Goal: Communication & Community: Answer question/provide support

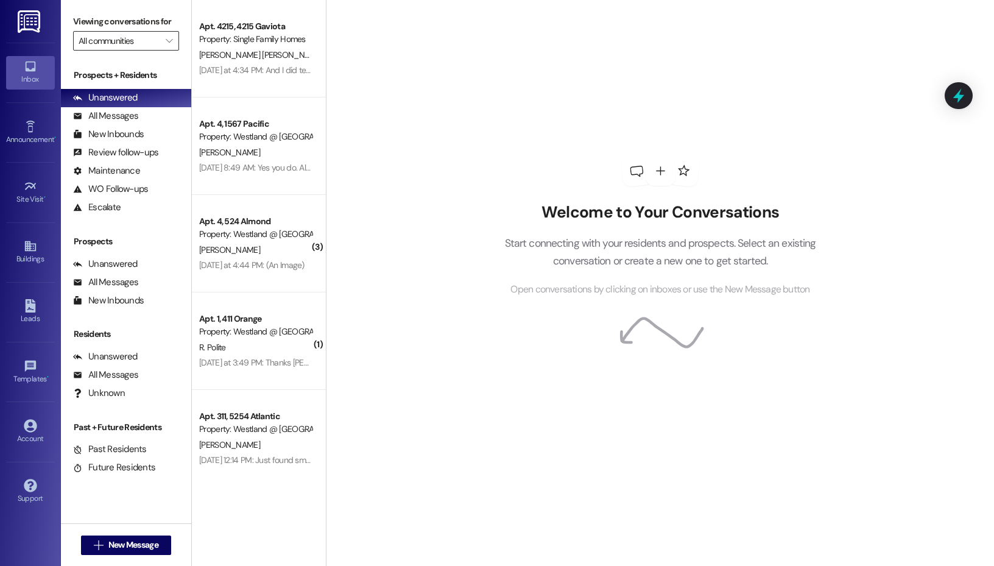
click at [122, 41] on input "All communities" at bounding box center [119, 40] width 81 height 19
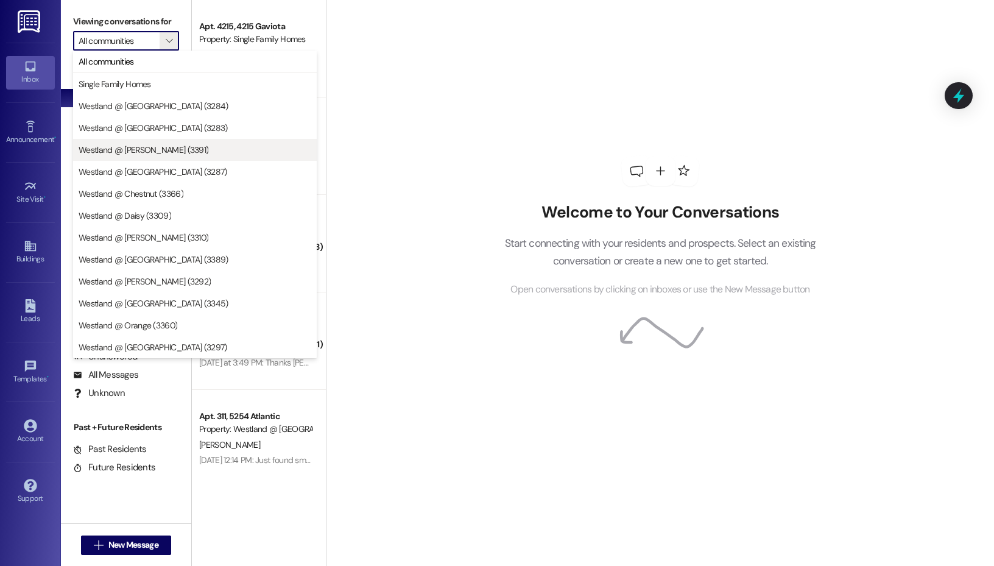
click at [155, 147] on span "Westland @ [PERSON_NAME] (3391)" at bounding box center [144, 150] width 130 height 12
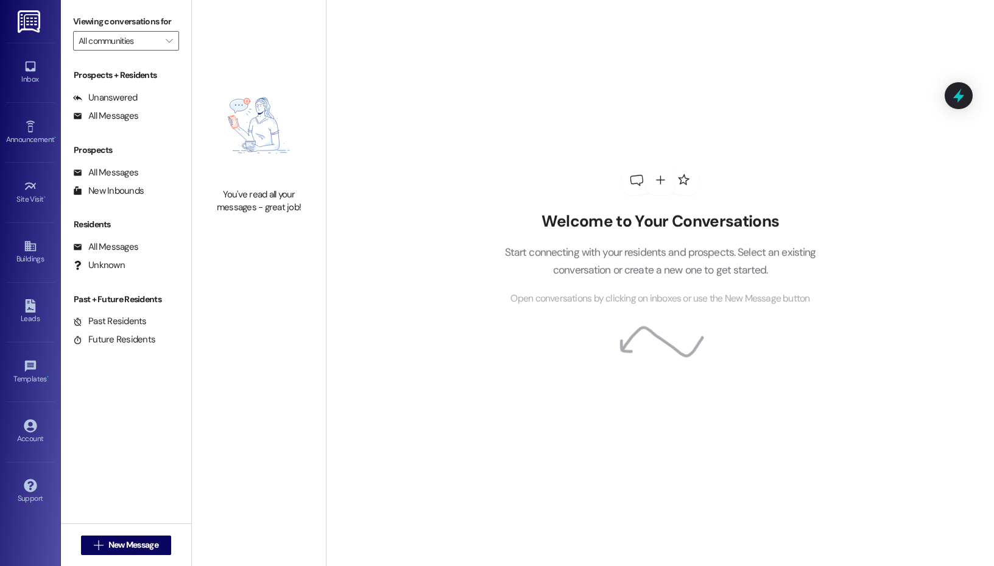
type input "Westland @ [PERSON_NAME] (3391)"
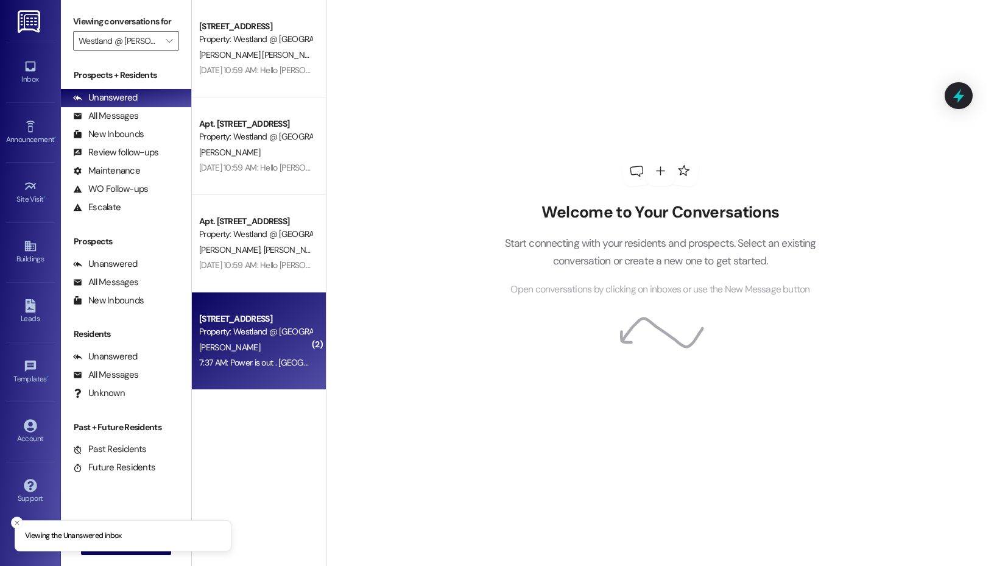
click at [235, 323] on div "[STREET_ADDRESS]" at bounding box center [255, 318] width 113 height 13
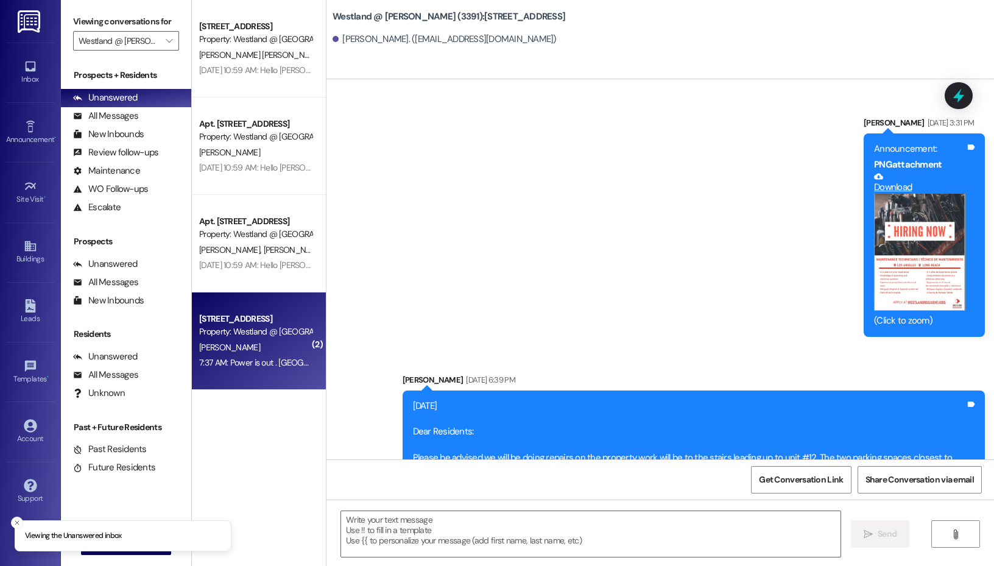
scroll to position [24430, 0]
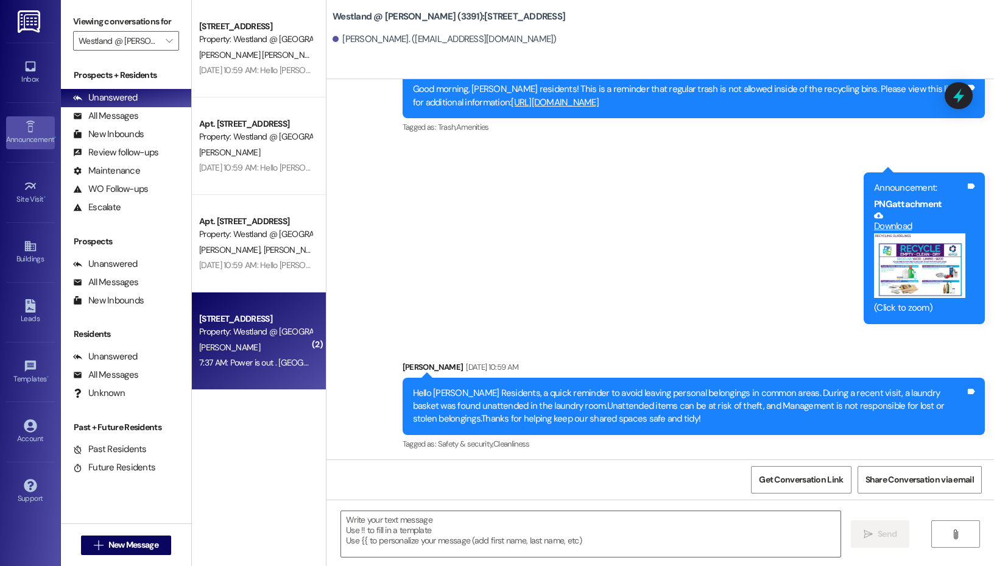
click at [43, 128] on link "Announcement •" at bounding box center [30, 132] width 49 height 33
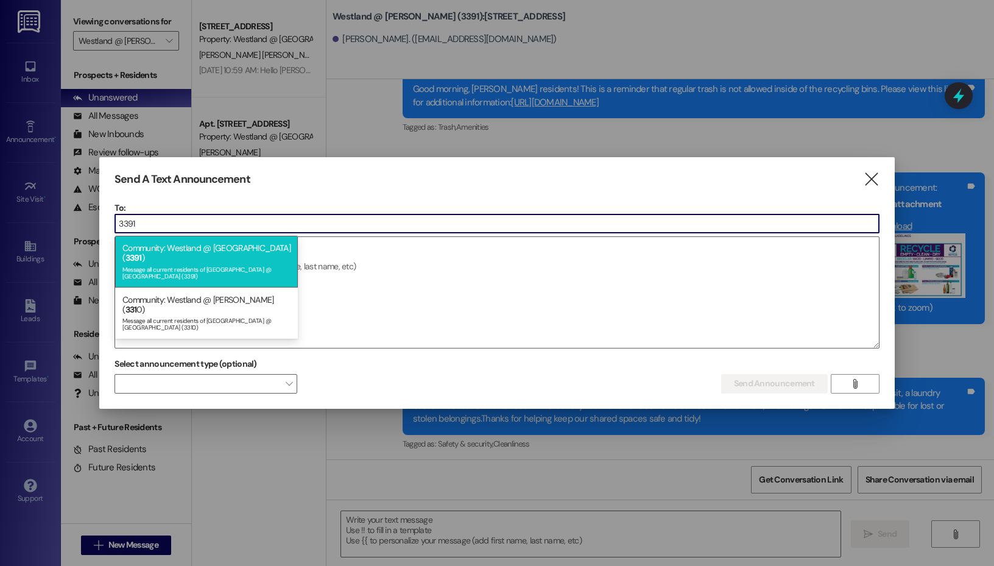
type input "3391"
click at [233, 251] on div "Community: Westland @ [GEOGRAPHIC_DATA] ( 3391 ) Message all current residents …" at bounding box center [206, 261] width 183 height 51
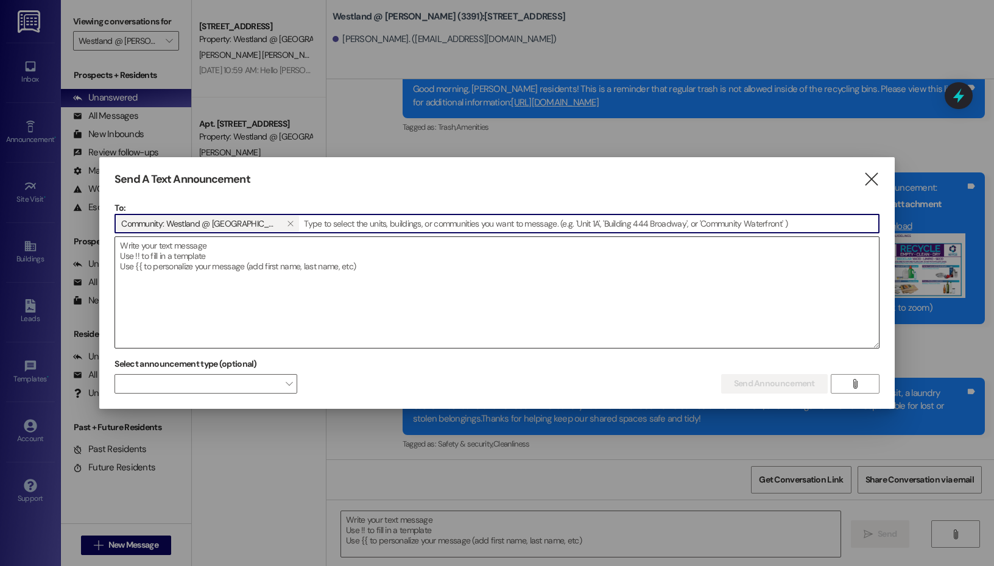
click at [250, 265] on textarea at bounding box center [497, 292] width 764 height 111
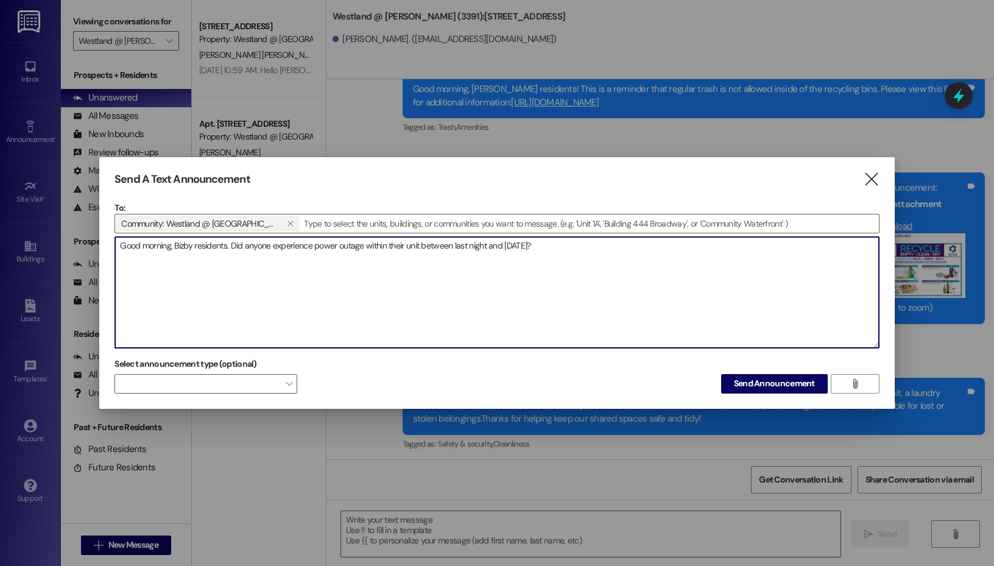
drag, startPoint x: 176, startPoint y: 248, endPoint x: 334, endPoint y: 240, distance: 157.9
click at [354, 225] on div "To: Community: Westland @ [PERSON_NAME] (3391)   Drop image file here Good mo…" at bounding box center [496, 275] width 765 height 147
click at [200, 243] on textarea "Good morning, Bizby residents. Did anyone experience power outage within their …" at bounding box center [497, 292] width 764 height 111
click at [183, 246] on textarea "Good morning, Bizby residents. Did anyone experience power outage within their …" at bounding box center [497, 292] width 764 height 111
click at [306, 240] on textarea "Good morning, [PERSON_NAME] residents. Did anyone experience power outage withi…" at bounding box center [497, 292] width 764 height 111
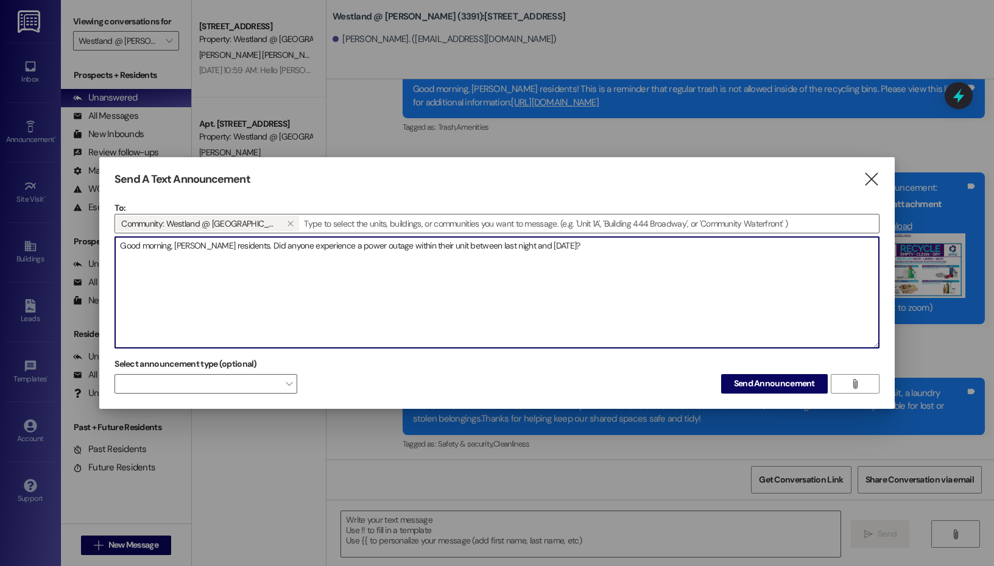
click at [579, 249] on textarea "Good morning, [PERSON_NAME] residents. Did anyone experience a power outage wit…" at bounding box center [497, 292] width 764 height 111
type textarea "Good morning, [PERSON_NAME] residents. Did anyone experience a power outage wit…"
click at [802, 385] on span "Send Announcement" at bounding box center [774, 383] width 81 height 13
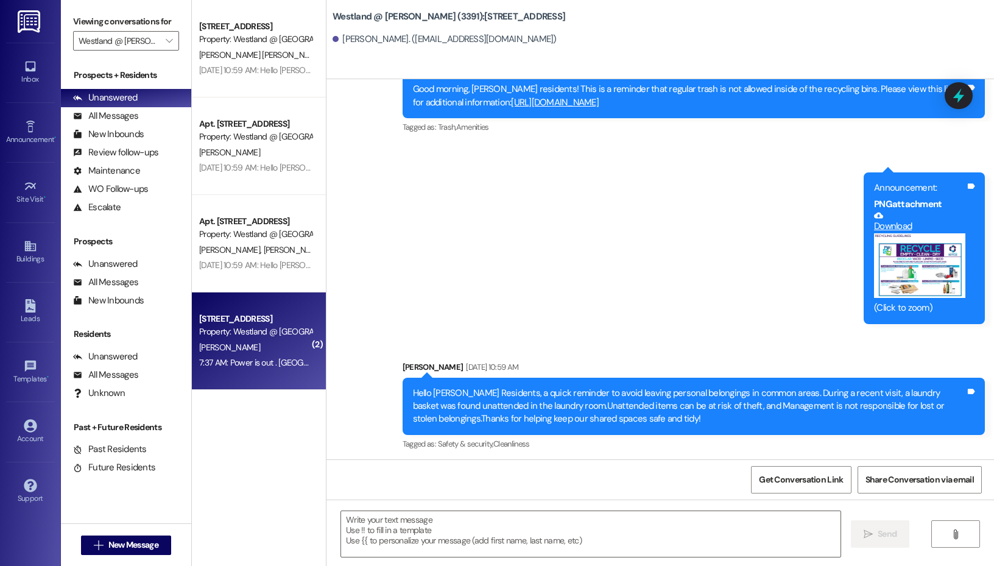
scroll to position [24429, 0]
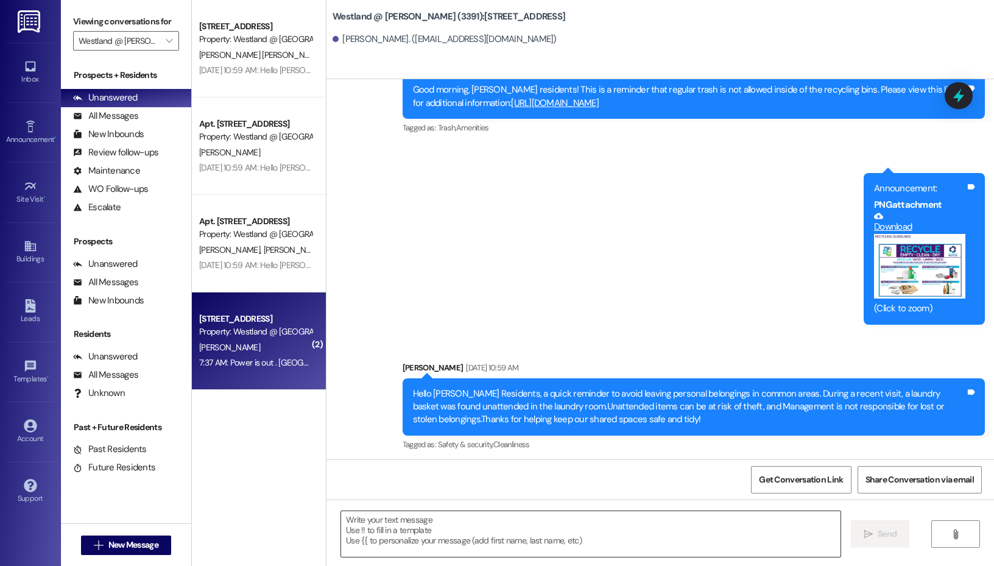
click at [464, 529] on textarea at bounding box center [590, 534] width 499 height 46
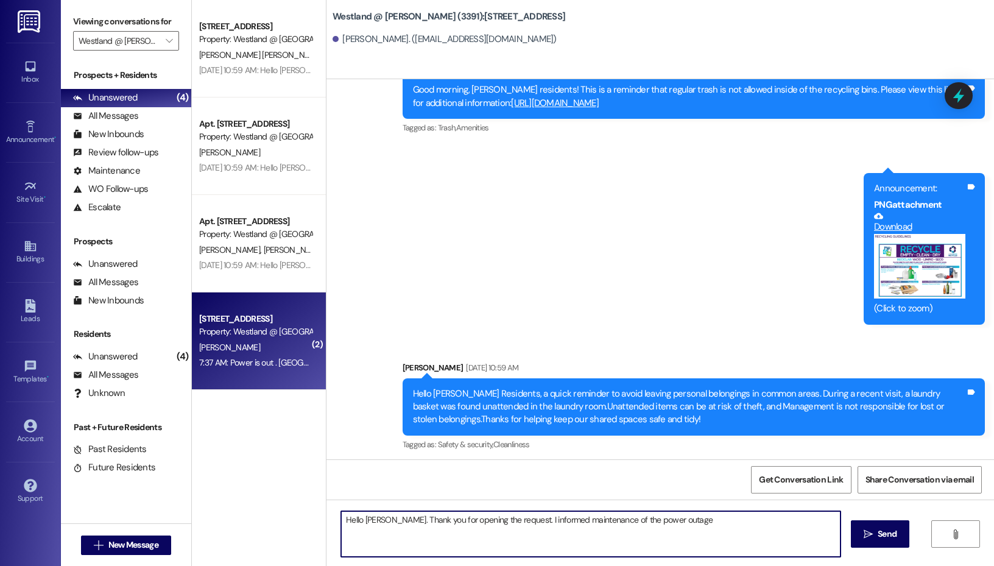
type textarea "Hello [PERSON_NAME]. Thank you for opening the request. I informed maintenance …"
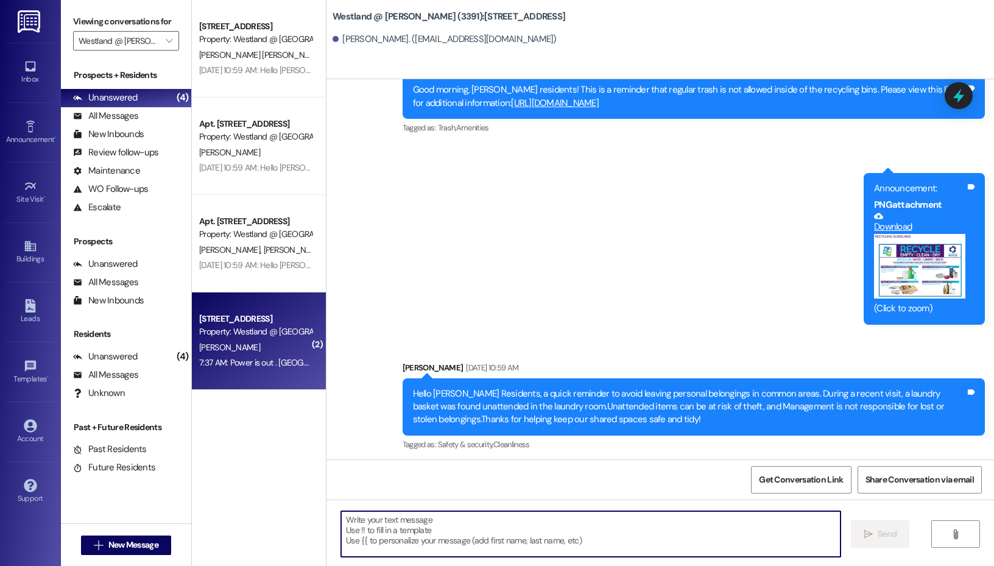
click at [464, 540] on textarea at bounding box center [590, 534] width 499 height 46
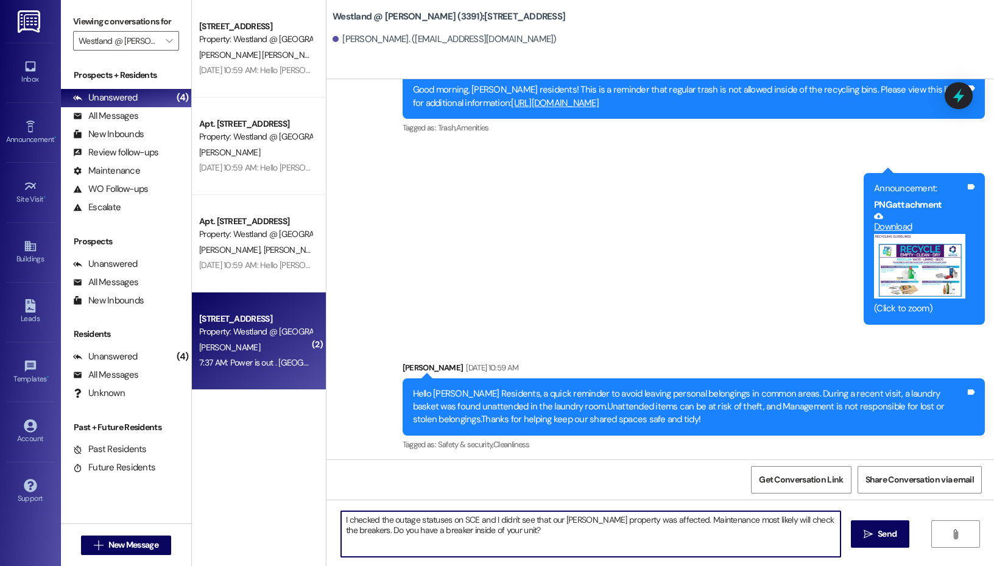
drag, startPoint x: 669, startPoint y: 521, endPoint x: 377, endPoint y: 533, distance: 291.9
click at [377, 533] on textarea "I checked the outage statuses on SCE and I didn't see that our [PERSON_NAME] pr…" at bounding box center [590, 534] width 499 height 46
click at [353, 525] on textarea "I checked the outage statuses on SCE and I didn't see that our [PERSON_NAME] pr…" at bounding box center [590, 534] width 499 height 46
type textarea "Hello [PERSON_NAME]. Thank you for creating the service request. I checked the …"
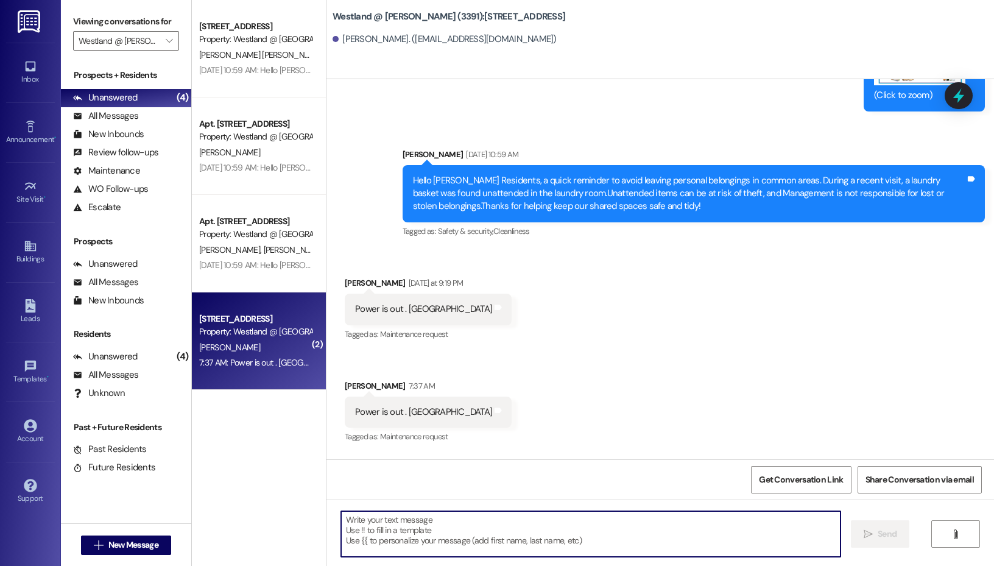
scroll to position [24697, 0]
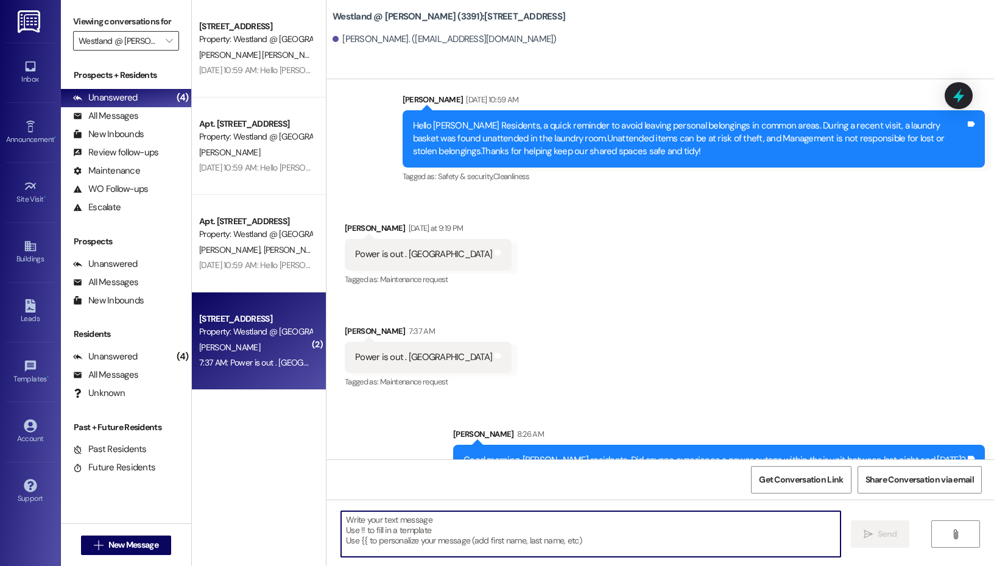
click at [140, 49] on input "Westland @ [PERSON_NAME] (3391)" at bounding box center [119, 40] width 81 height 19
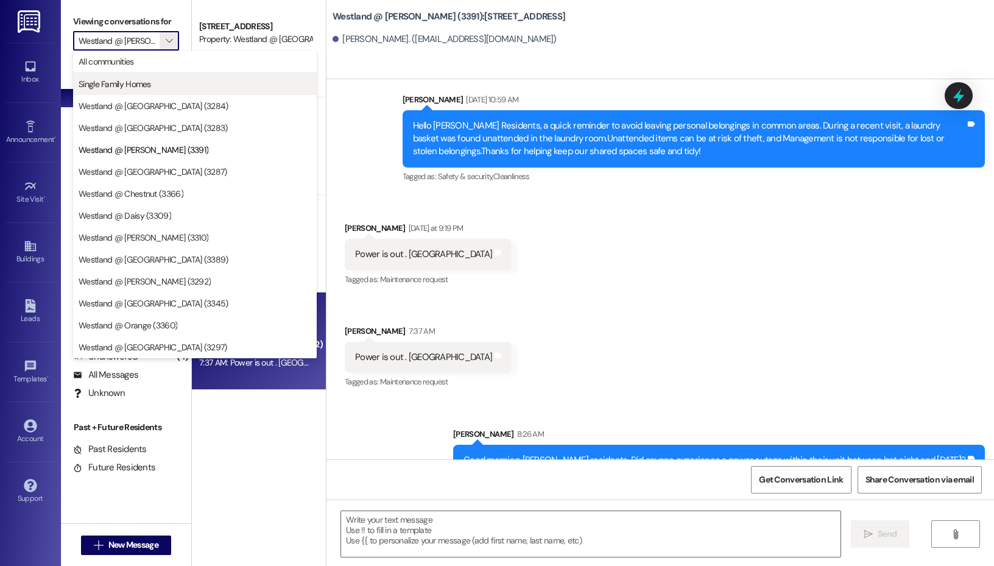
click at [142, 82] on span "Single Family Homes" at bounding box center [115, 84] width 72 height 12
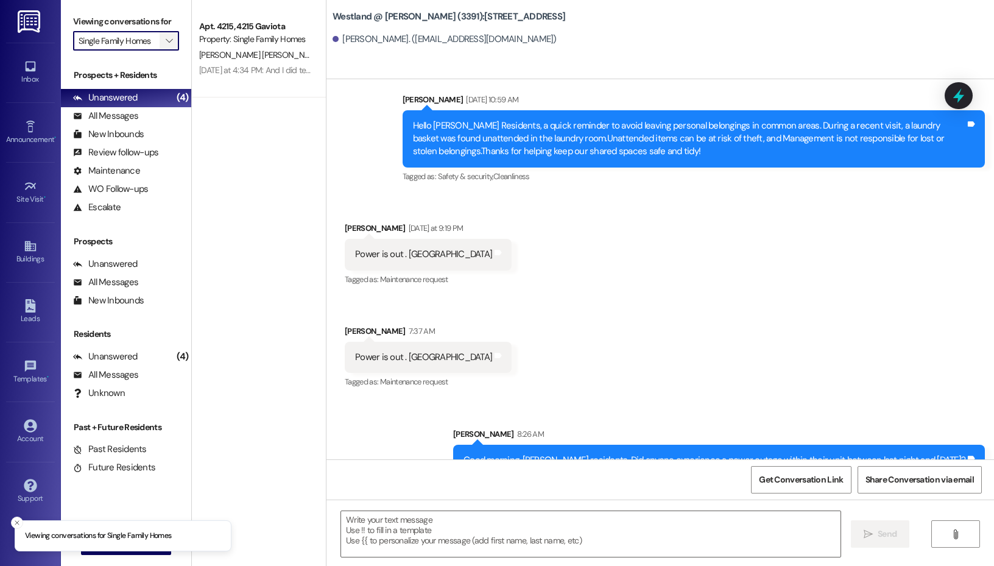
click at [172, 44] on icon "" at bounding box center [169, 41] width 7 height 10
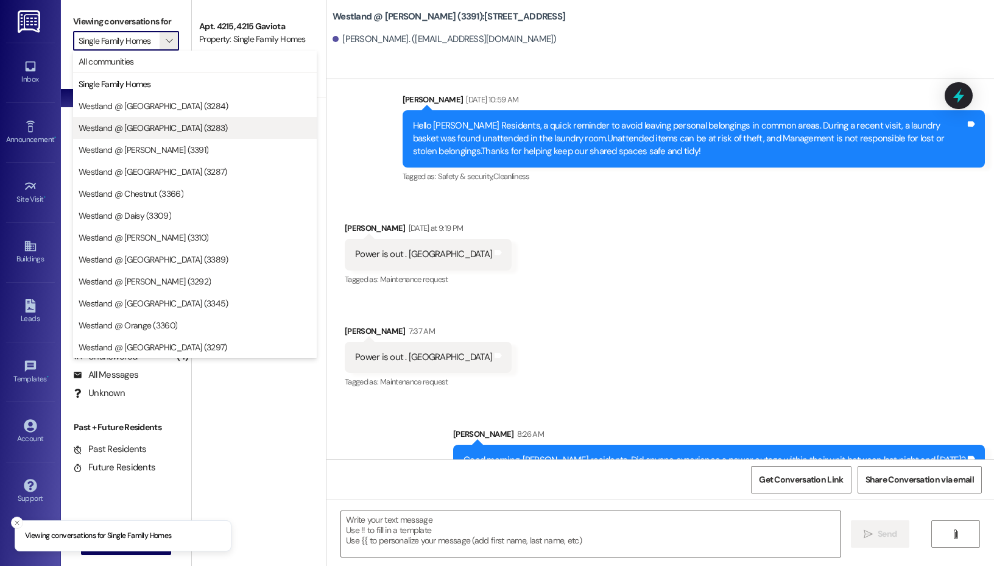
click at [174, 132] on span "Westland @ [GEOGRAPHIC_DATA] (3283)" at bounding box center [153, 128] width 149 height 12
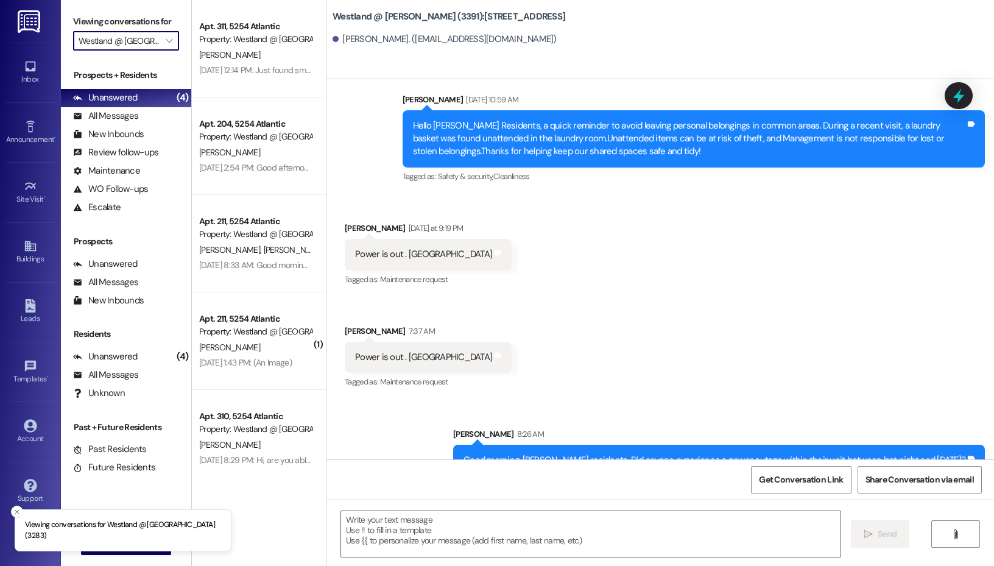
click at [174, 24] on label "Viewing conversations for" at bounding box center [126, 21] width 106 height 19
click at [170, 42] on icon "" at bounding box center [169, 41] width 7 height 10
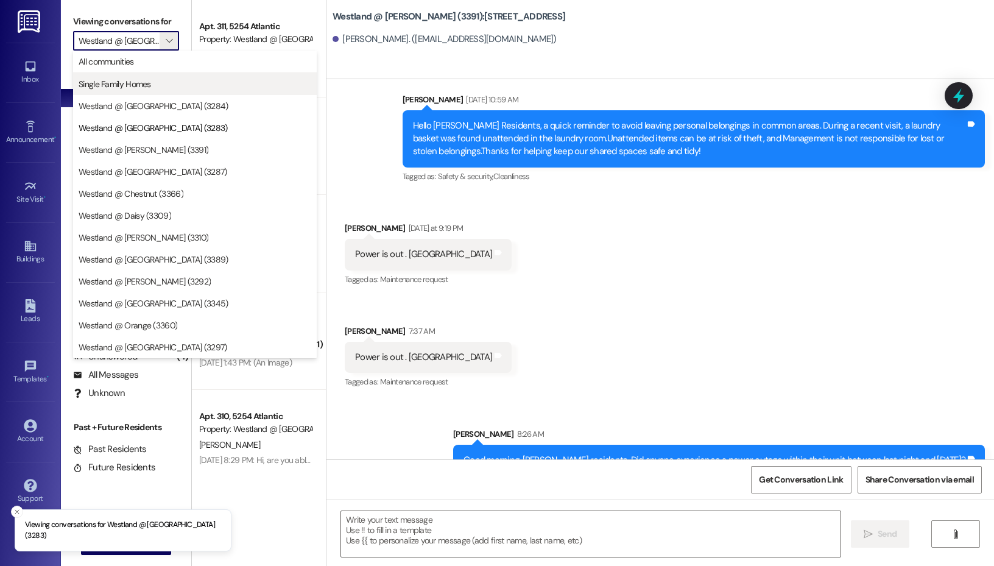
scroll to position [0, 18]
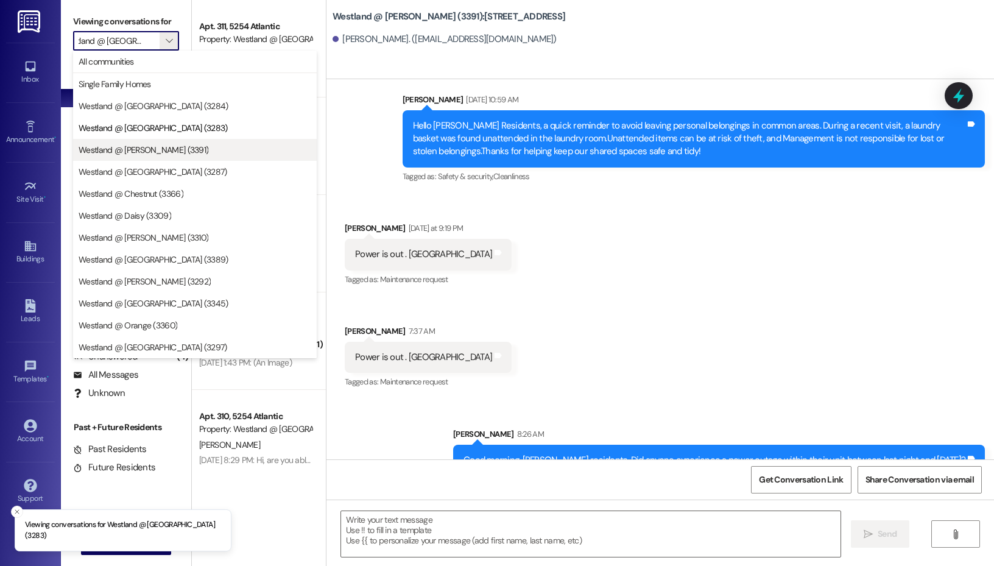
click at [169, 145] on span "Westland @ [PERSON_NAME] (3391)" at bounding box center [195, 150] width 233 height 12
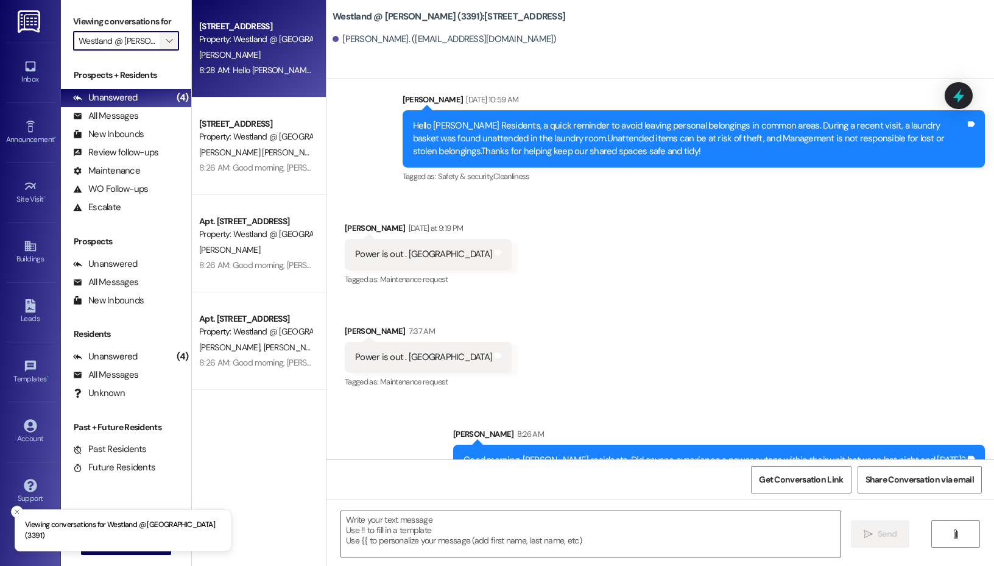
click at [166, 41] on icon "" at bounding box center [169, 41] width 7 height 10
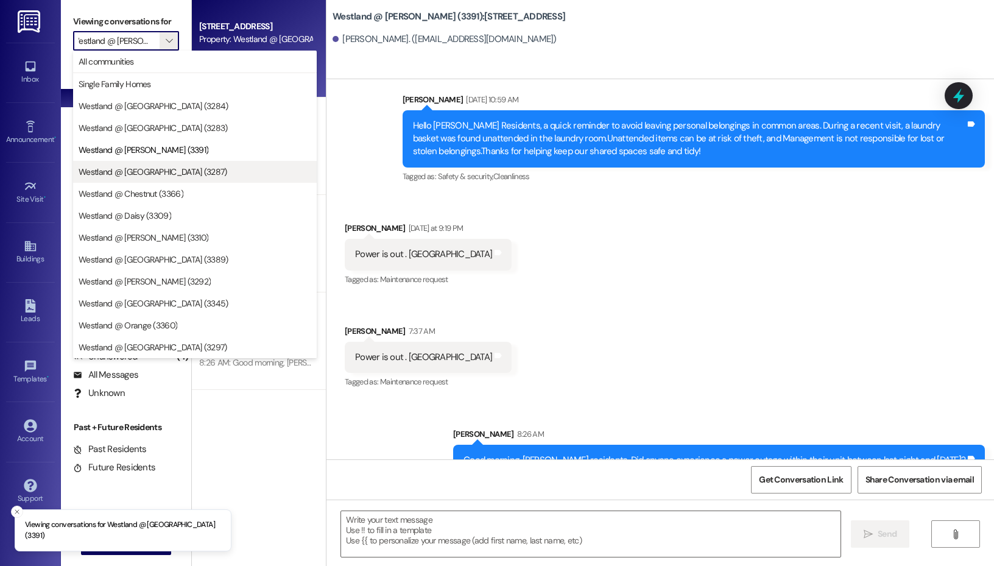
click at [178, 175] on span "Westland @ [GEOGRAPHIC_DATA] (3287)" at bounding box center [195, 172] width 233 height 12
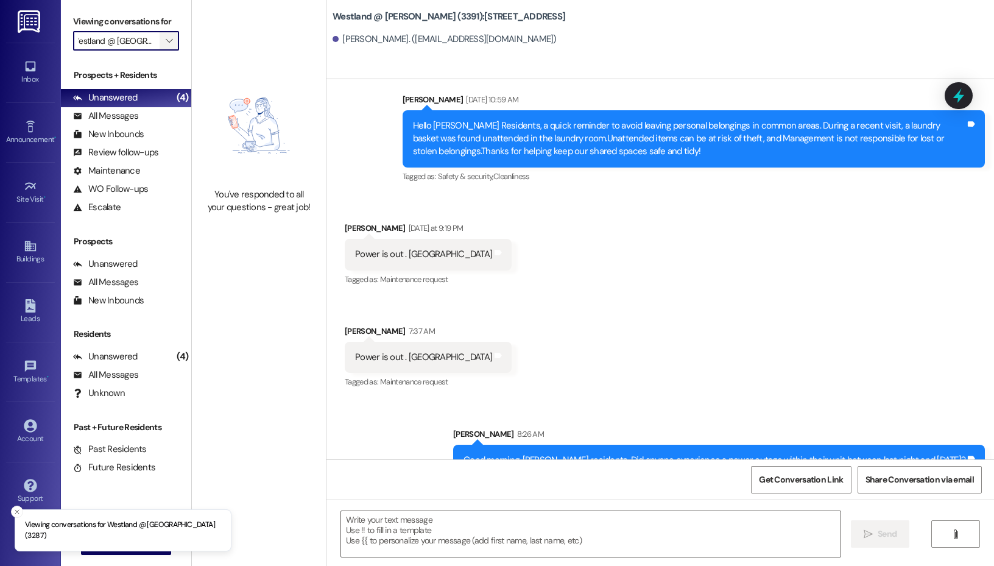
click at [172, 47] on span "" at bounding box center [169, 40] width 12 height 19
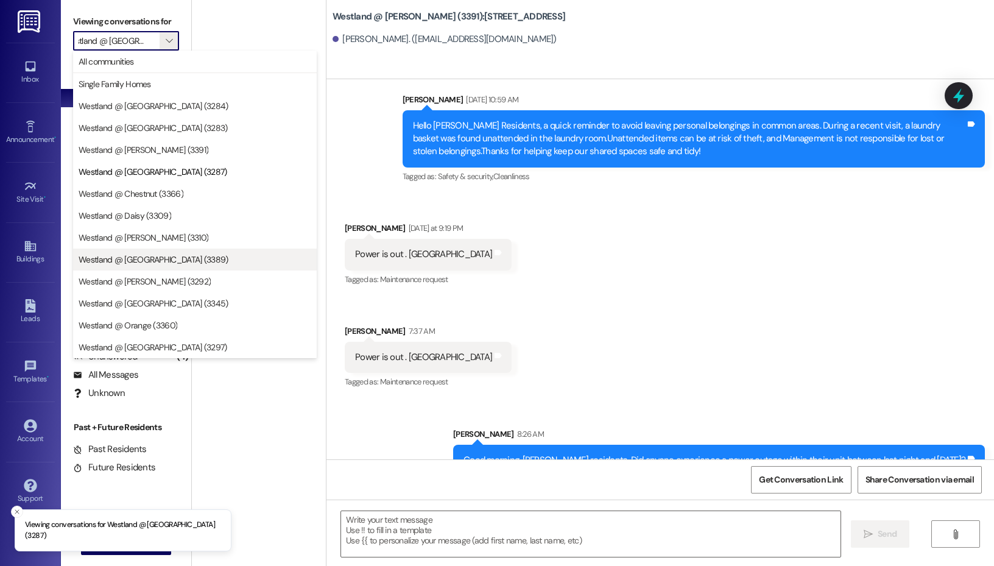
click at [156, 267] on button "Westland @ [GEOGRAPHIC_DATA] (3389)" at bounding box center [195, 259] width 244 height 22
type input "Westland @ [GEOGRAPHIC_DATA] (3389)"
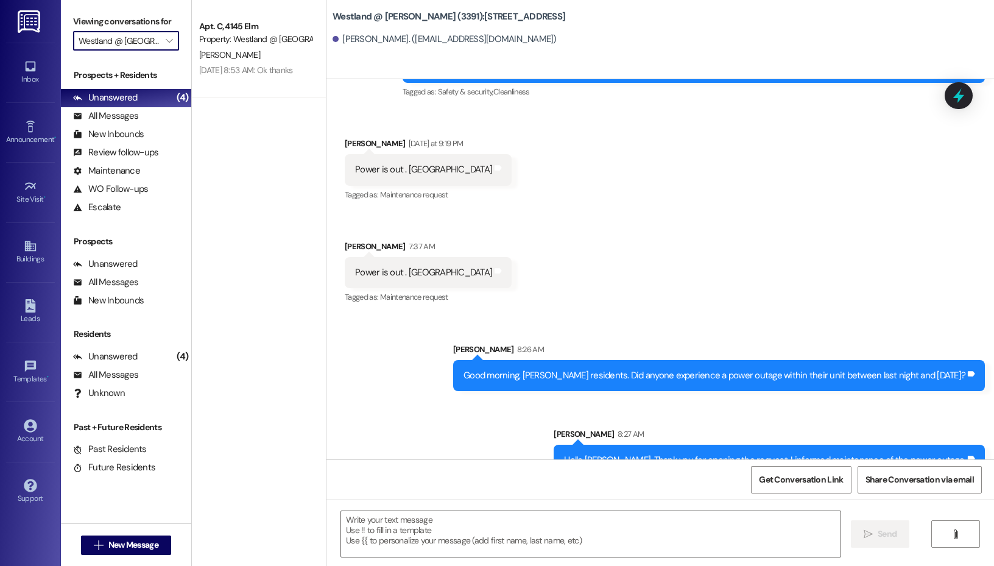
scroll to position [24782, 0]
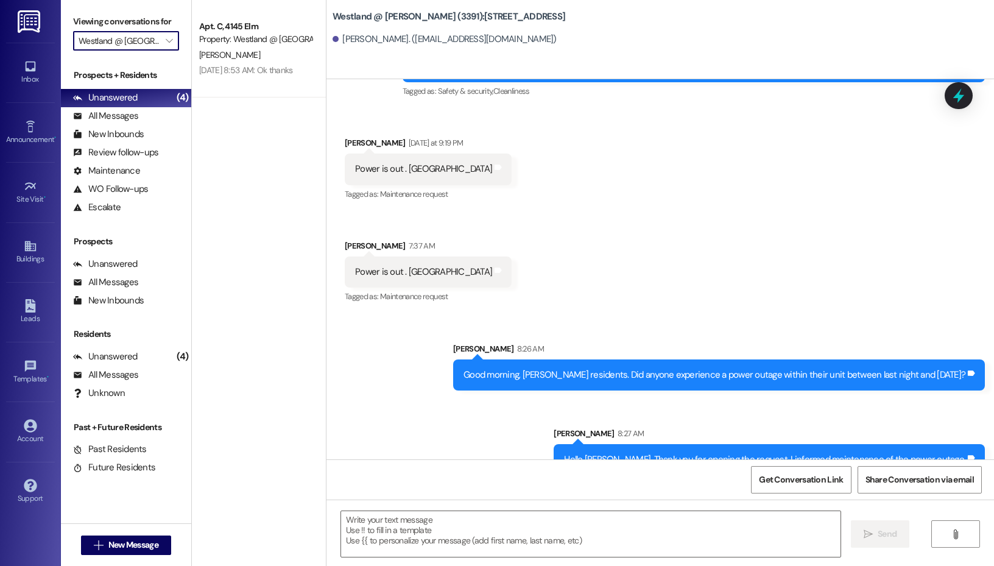
click at [183, 41] on div "Viewing conversations for Westland @ [GEOGRAPHIC_DATA] (3389) " at bounding box center [126, 31] width 130 height 63
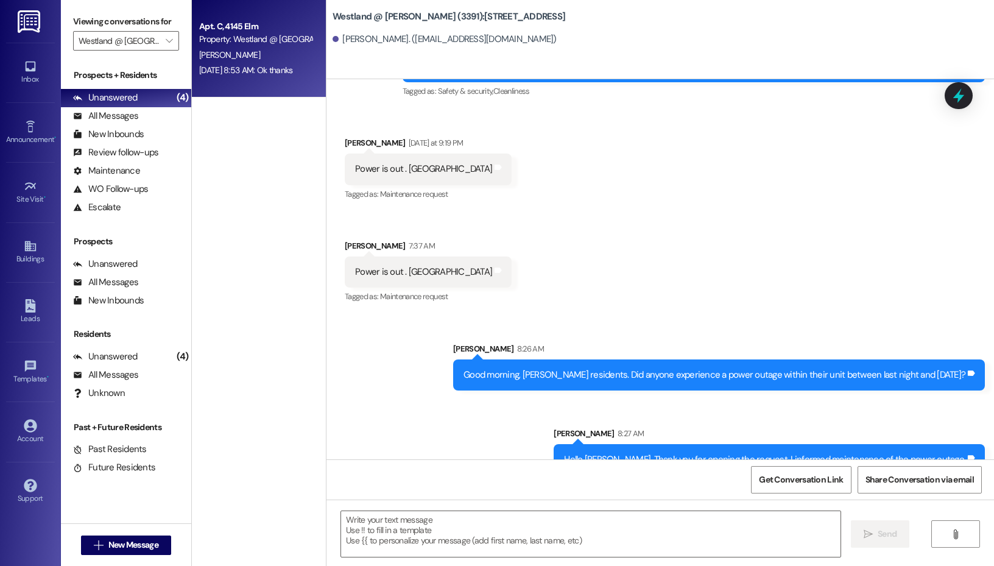
click at [267, 47] on div "[PERSON_NAME]" at bounding box center [255, 54] width 115 height 15
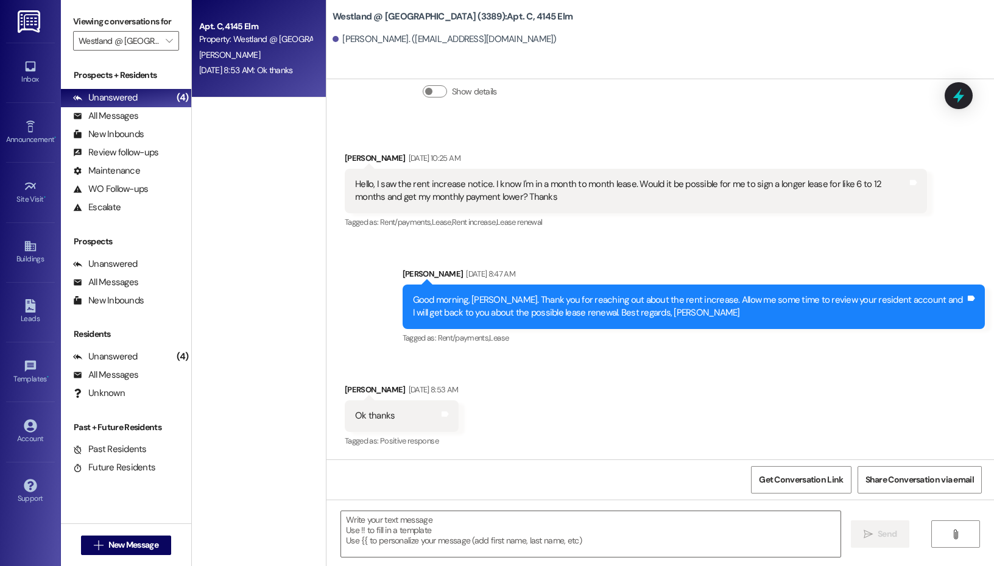
scroll to position [14365, 0]
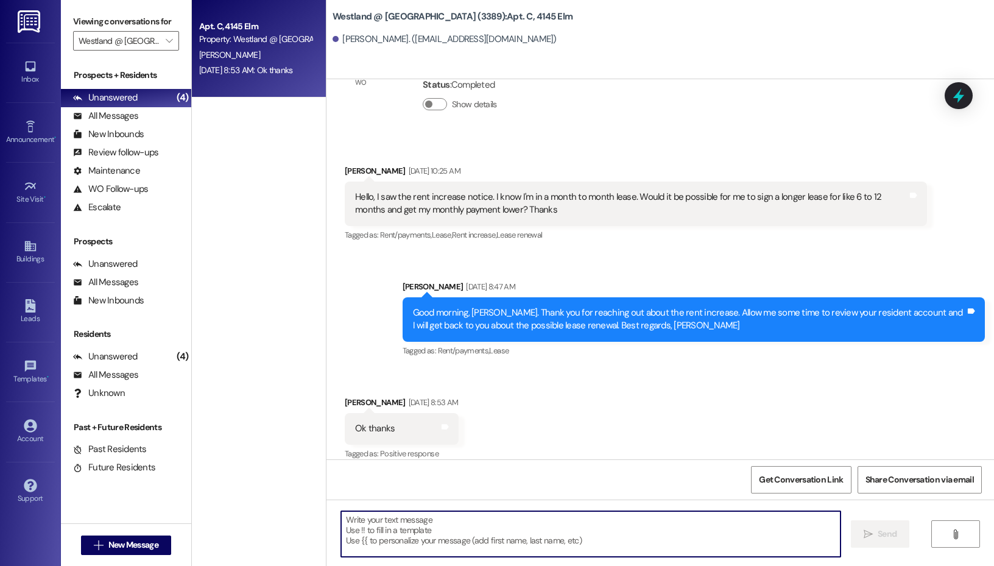
click at [453, 536] on textarea at bounding box center [590, 534] width 499 height 46
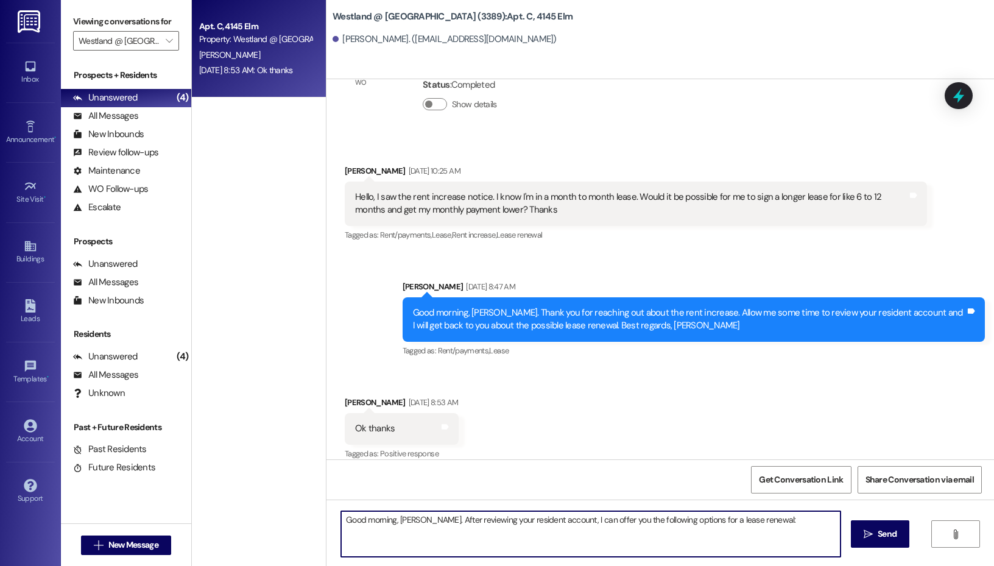
type textarea "Good morning, [PERSON_NAME]. After reviewing your resident account, I can offer…"
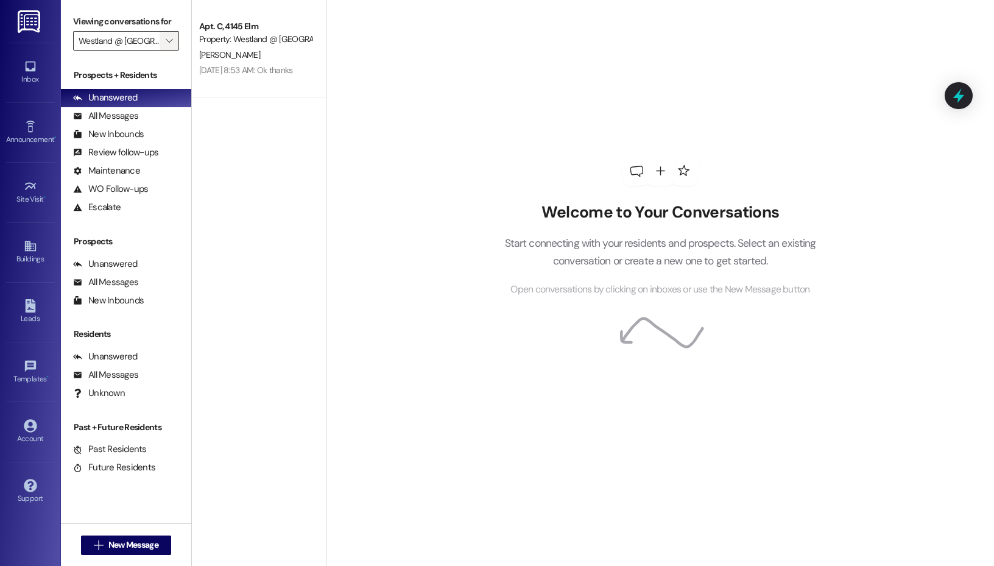
click at [163, 40] on span "" at bounding box center [169, 40] width 12 height 19
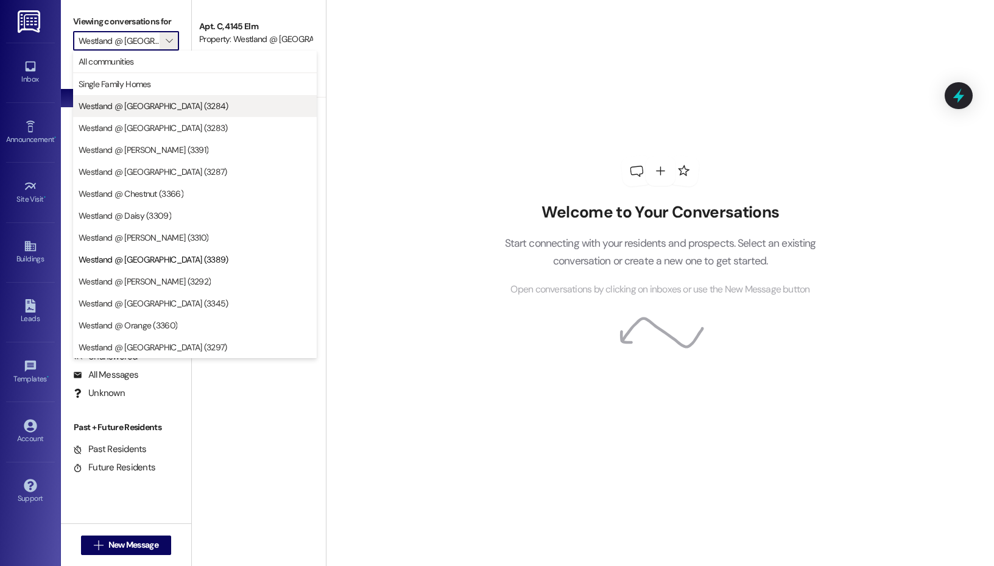
scroll to position [0, 4]
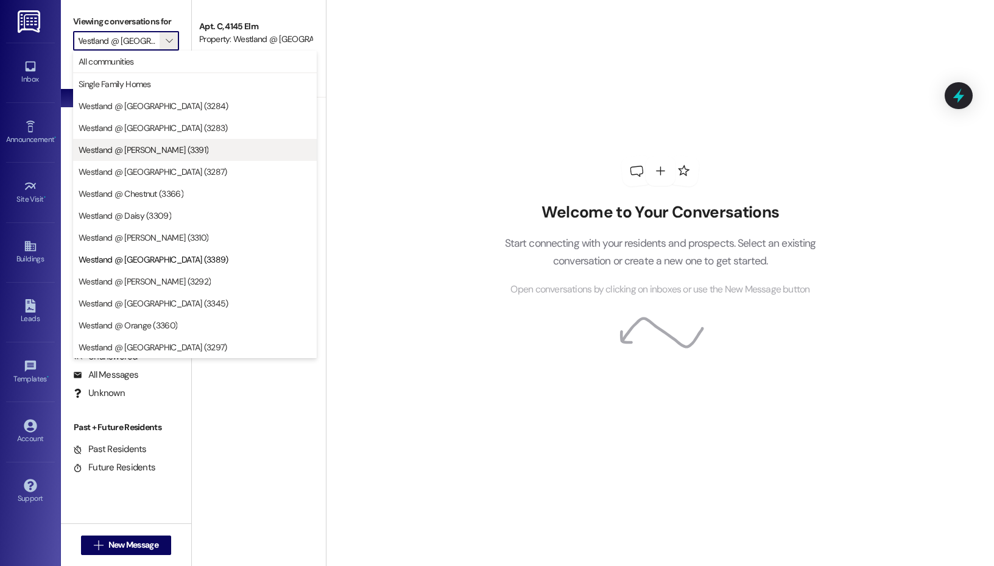
click at [178, 146] on span "Westland @ [PERSON_NAME] (3391)" at bounding box center [195, 150] width 233 height 12
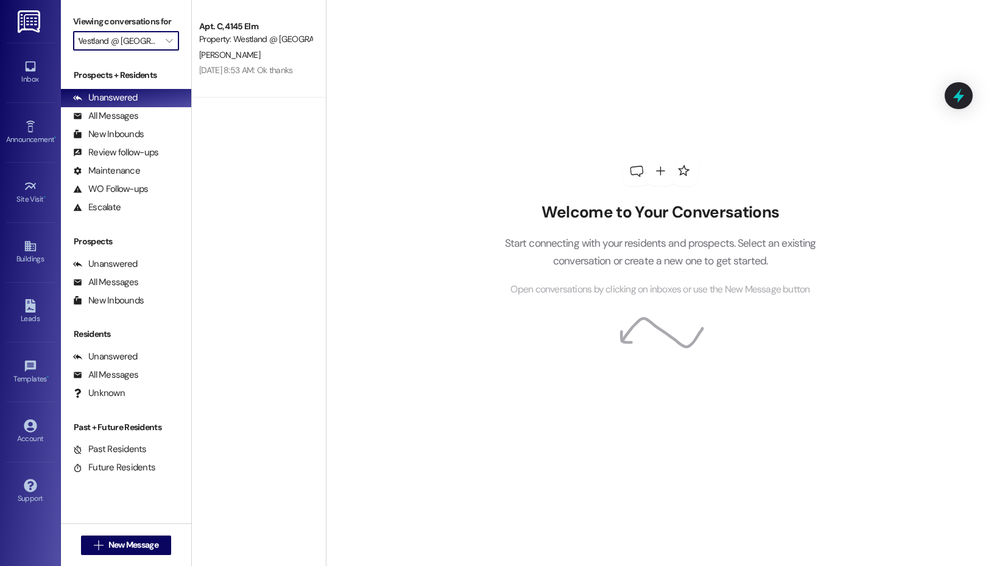
type input "Westland @ [PERSON_NAME] (3391)"
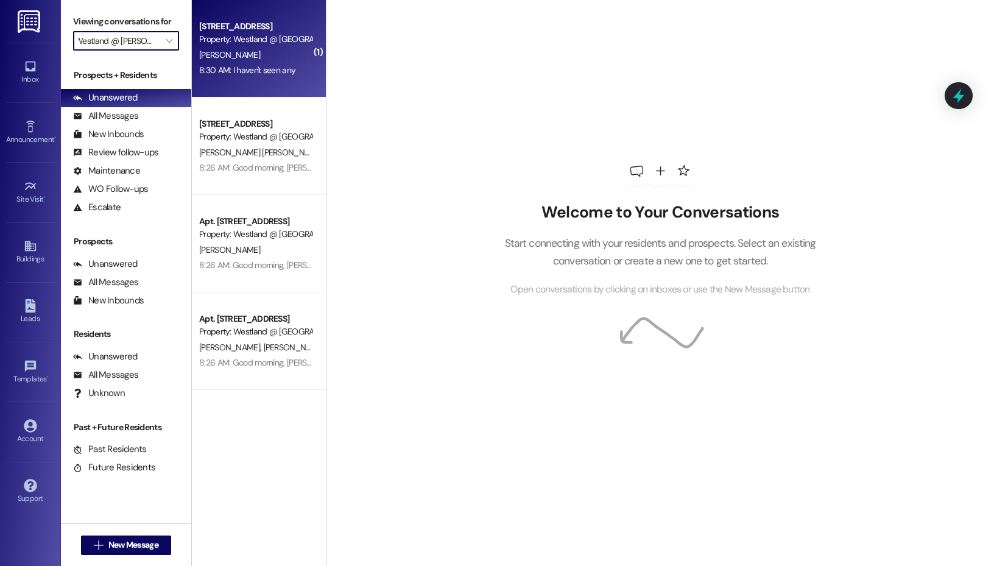
click at [270, 57] on div "[PERSON_NAME]" at bounding box center [255, 54] width 115 height 15
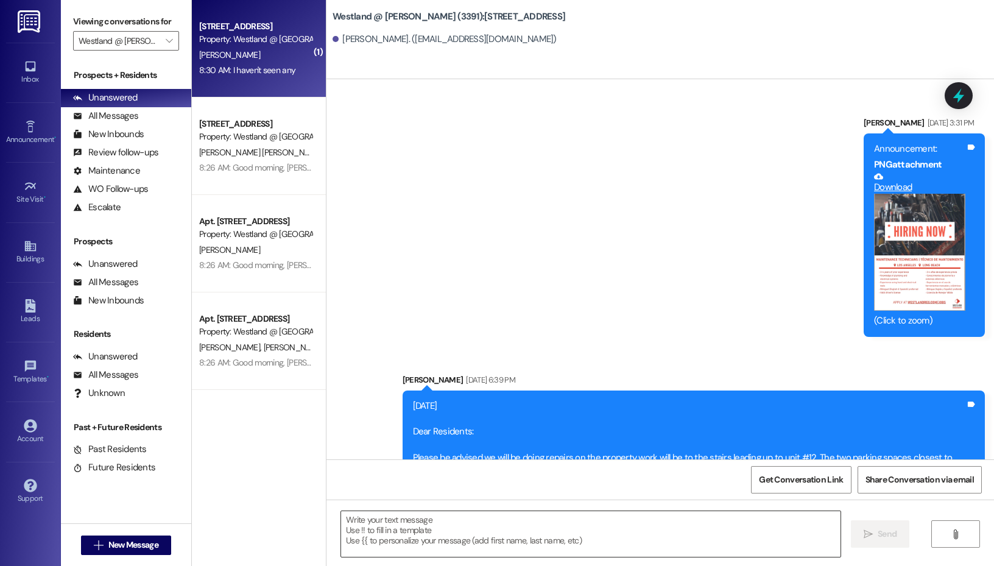
click at [412, 533] on textarea at bounding box center [590, 534] width 499 height 46
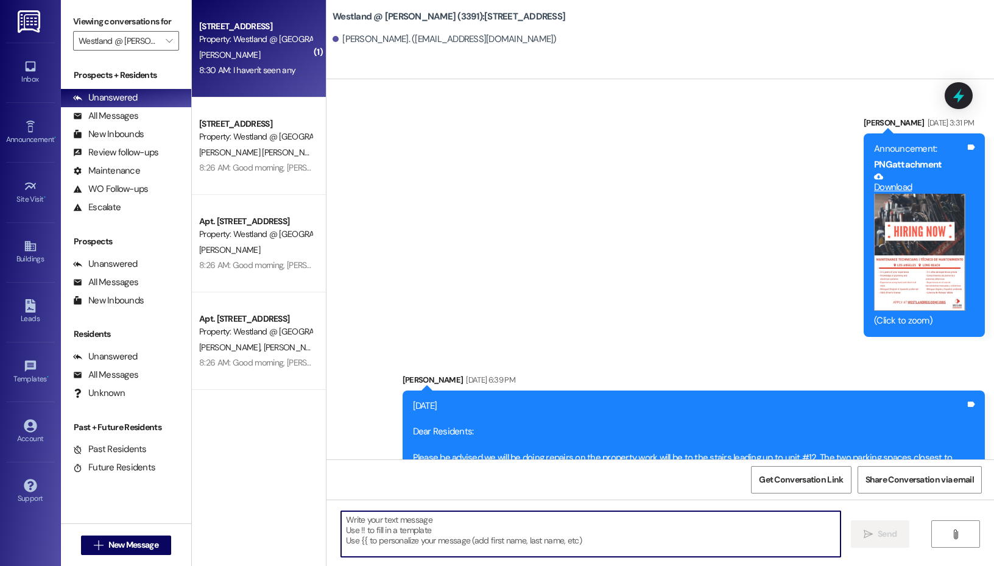
scroll to position [24820, 0]
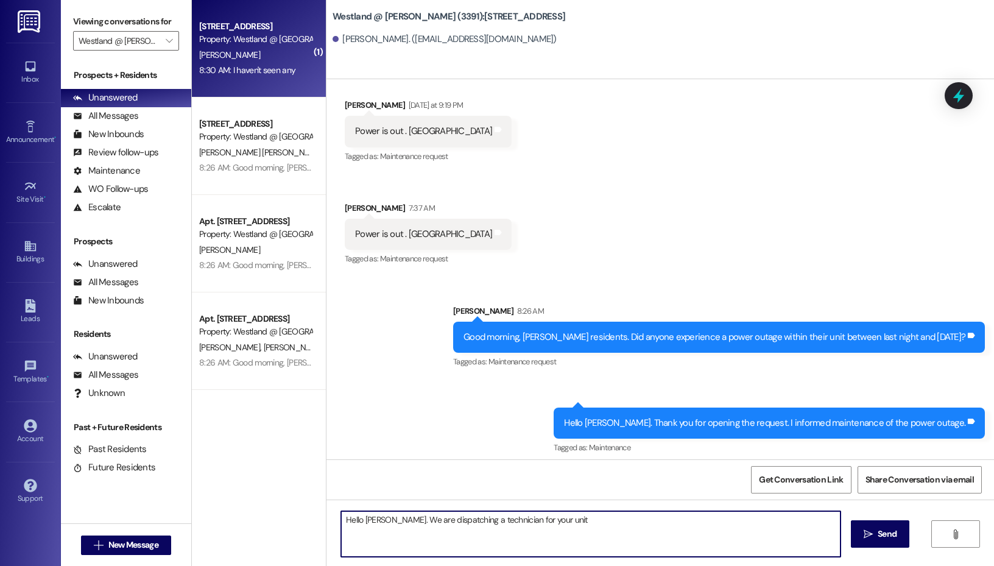
type textarea "Hello Myron. We are dispatching a technician for your unit."
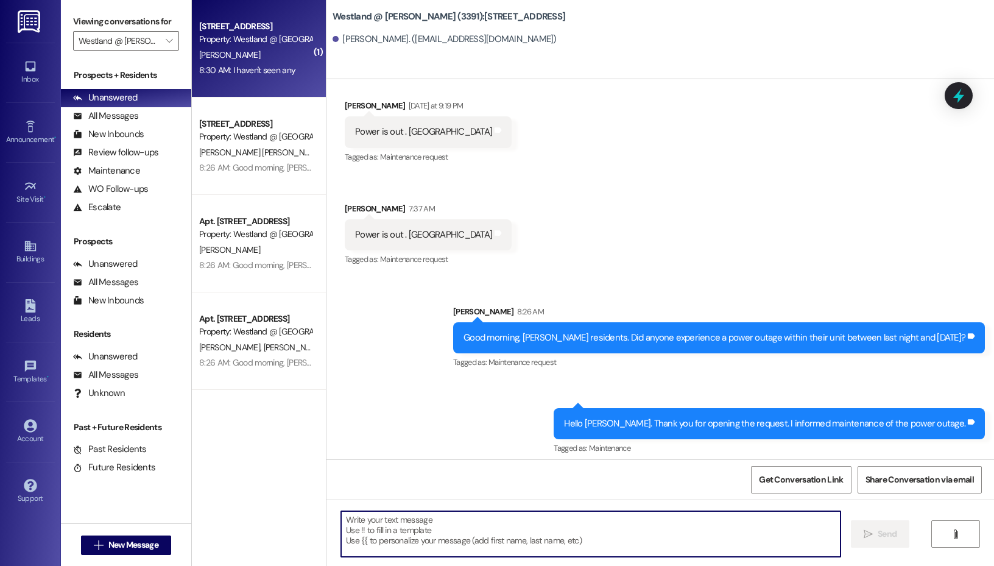
scroll to position [24905, 0]
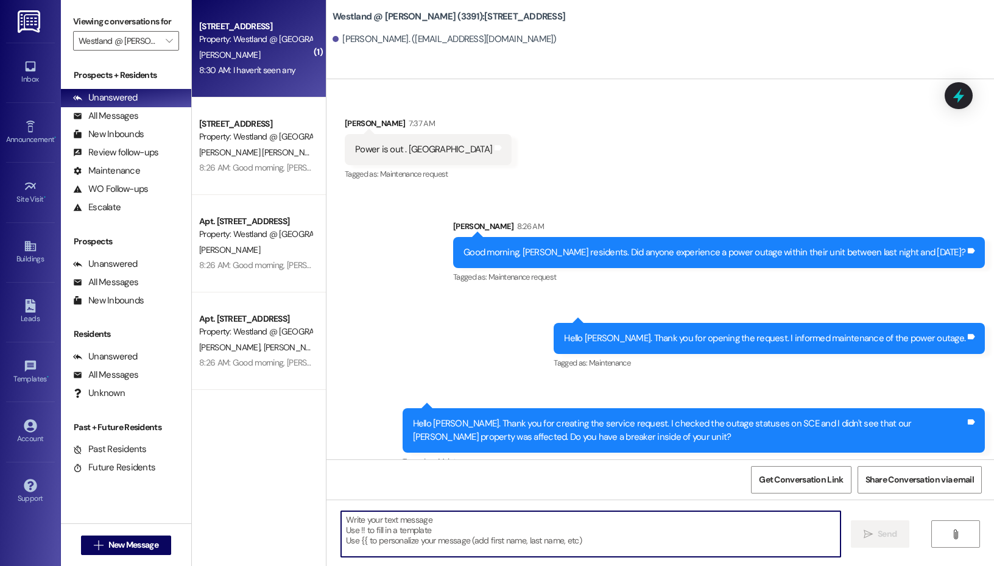
click at [422, 516] on textarea at bounding box center [590, 534] width 499 height 46
type textarea "Will you be home or do you give permission to enter?"
drag, startPoint x: 555, startPoint y: 524, endPoint x: 247, endPoint y: 538, distance: 308.4
click at [247, 538] on div "( 1 ) Apt. 8, 4110 Long Beach Property: Westland @ Bixby (3391) M. Butts 8:30 A…" at bounding box center [593, 283] width 802 height 566
click at [152, 44] on input "Westland @ [PERSON_NAME] (3391)" at bounding box center [119, 40] width 81 height 19
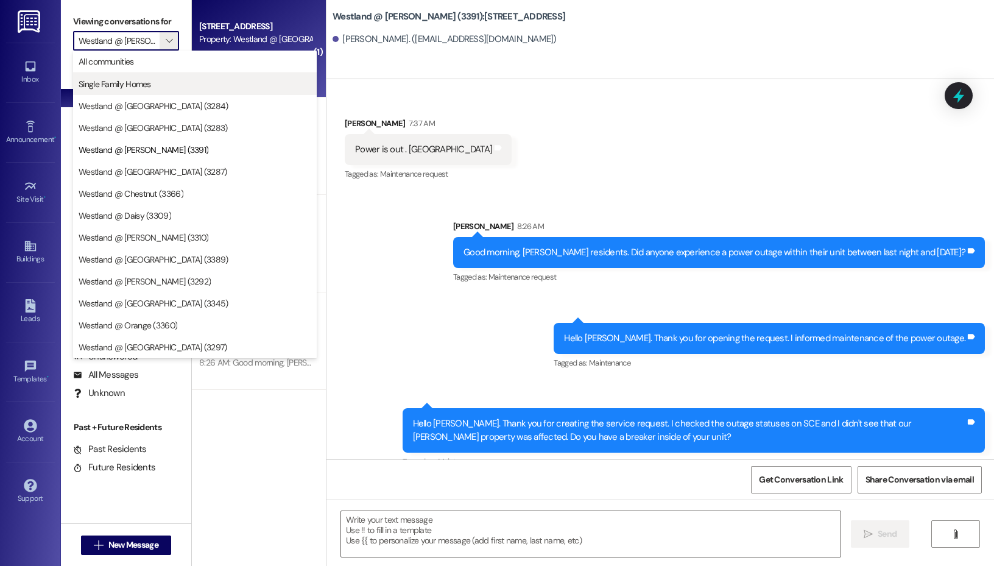
click at [170, 79] on span "Single Family Homes" at bounding box center [195, 84] width 233 height 12
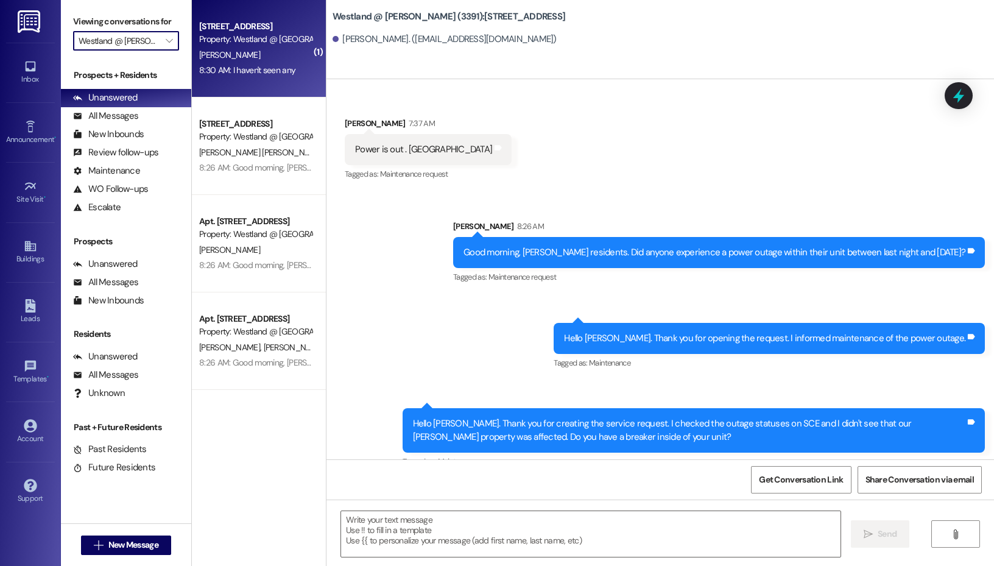
type input "Single Family Homes"
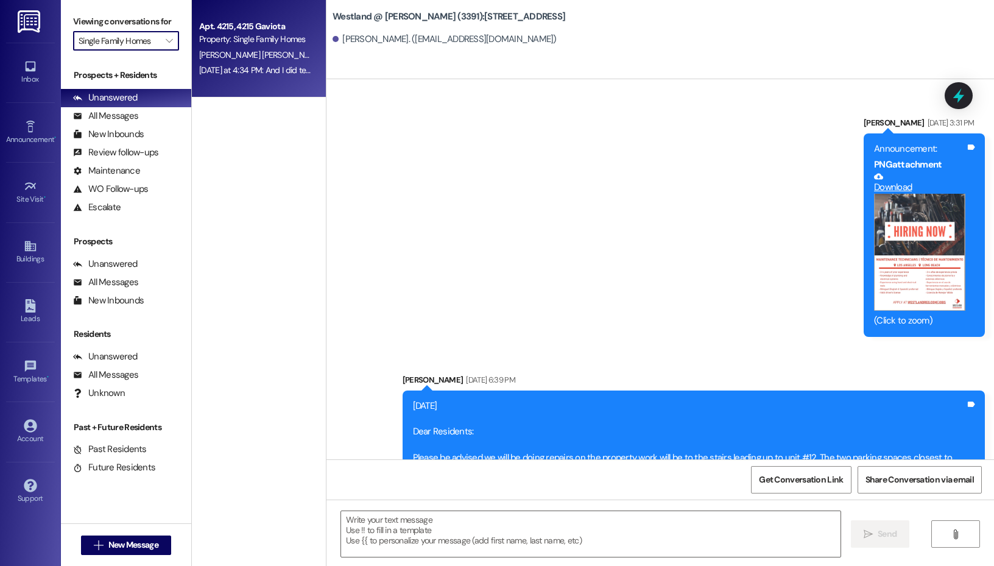
scroll to position [24819, 0]
